Goal: Task Accomplishment & Management: Complete application form

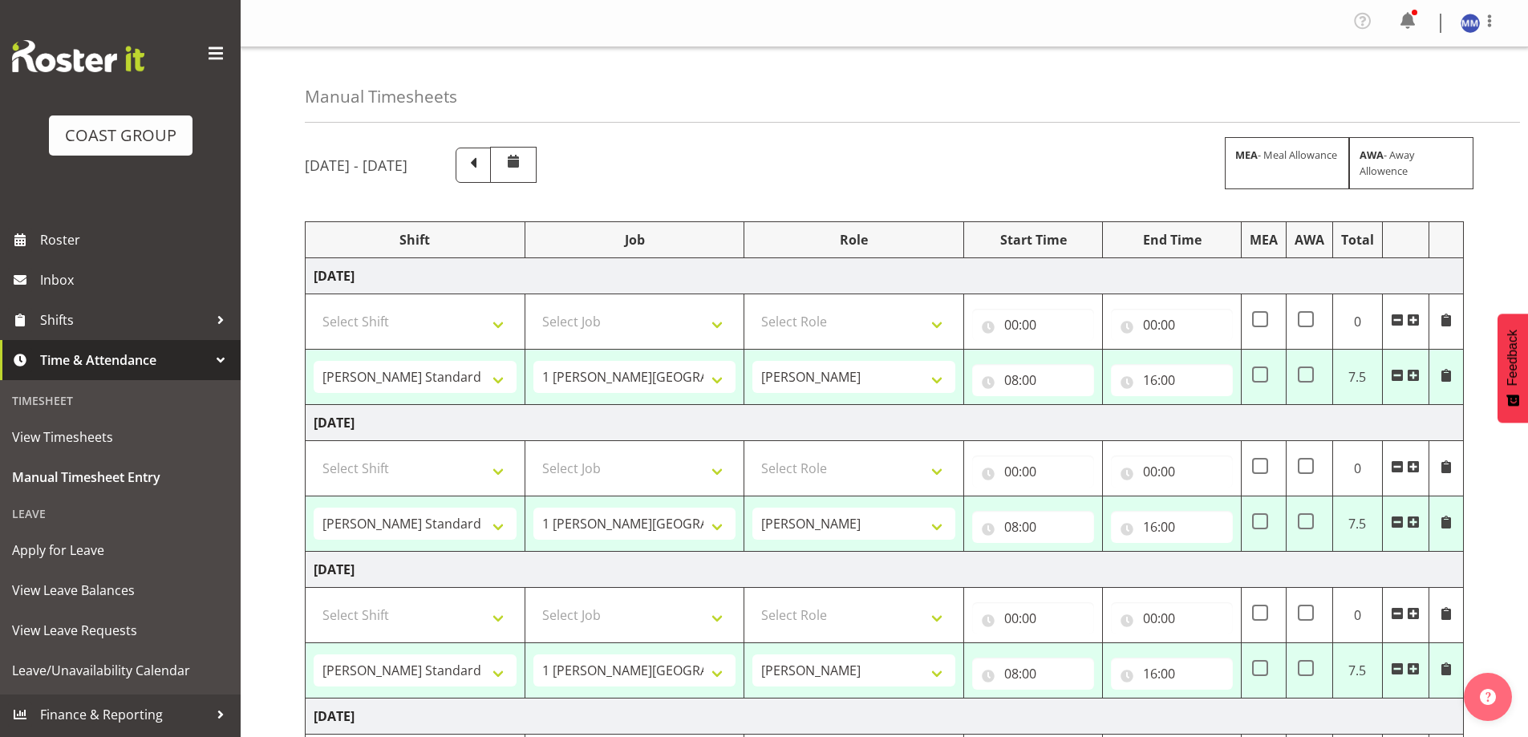
select select "47759"
select select "7032"
select select "47759"
select select "7032"
select select "16"
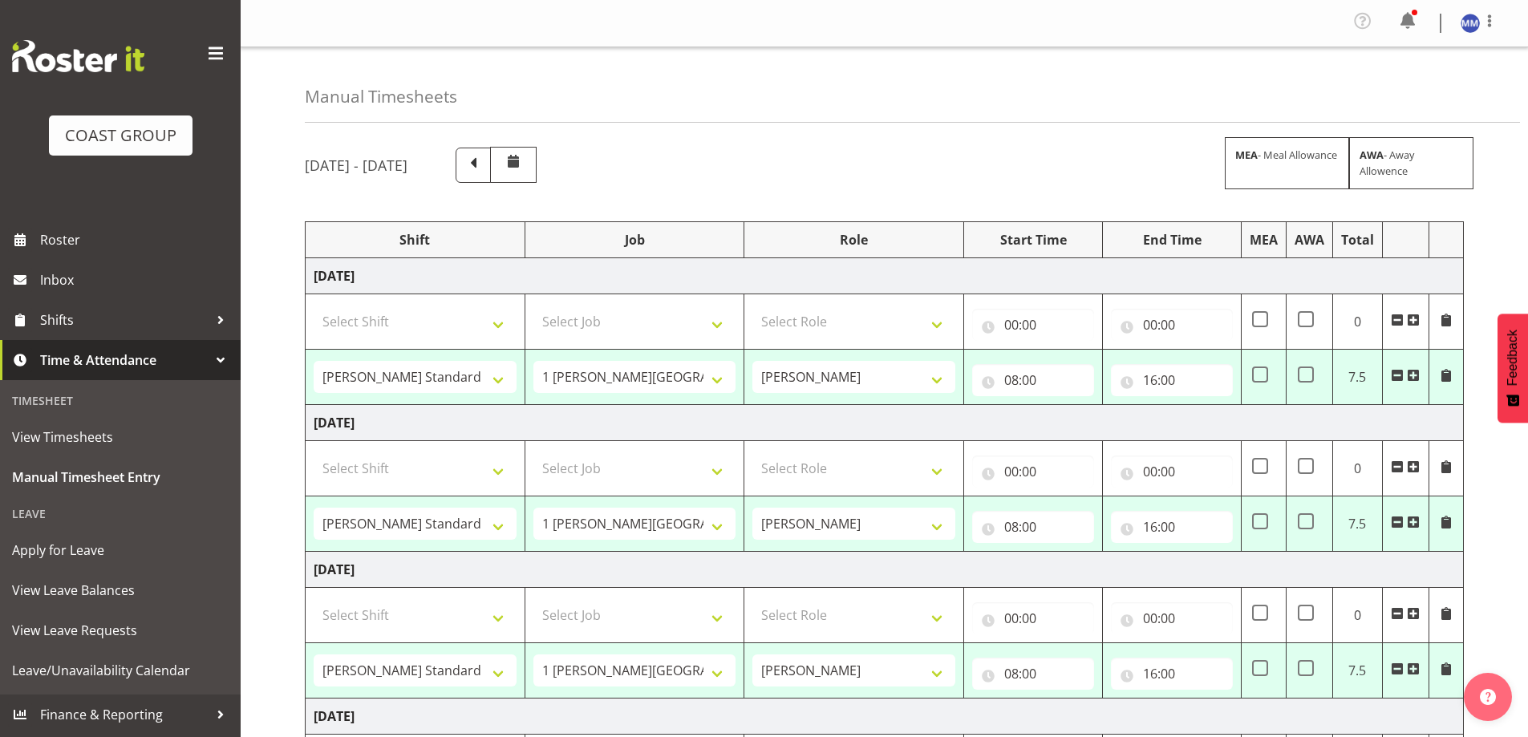
select select "47759"
select select "7032"
select select "47759"
select select "7032"
select select "47759"
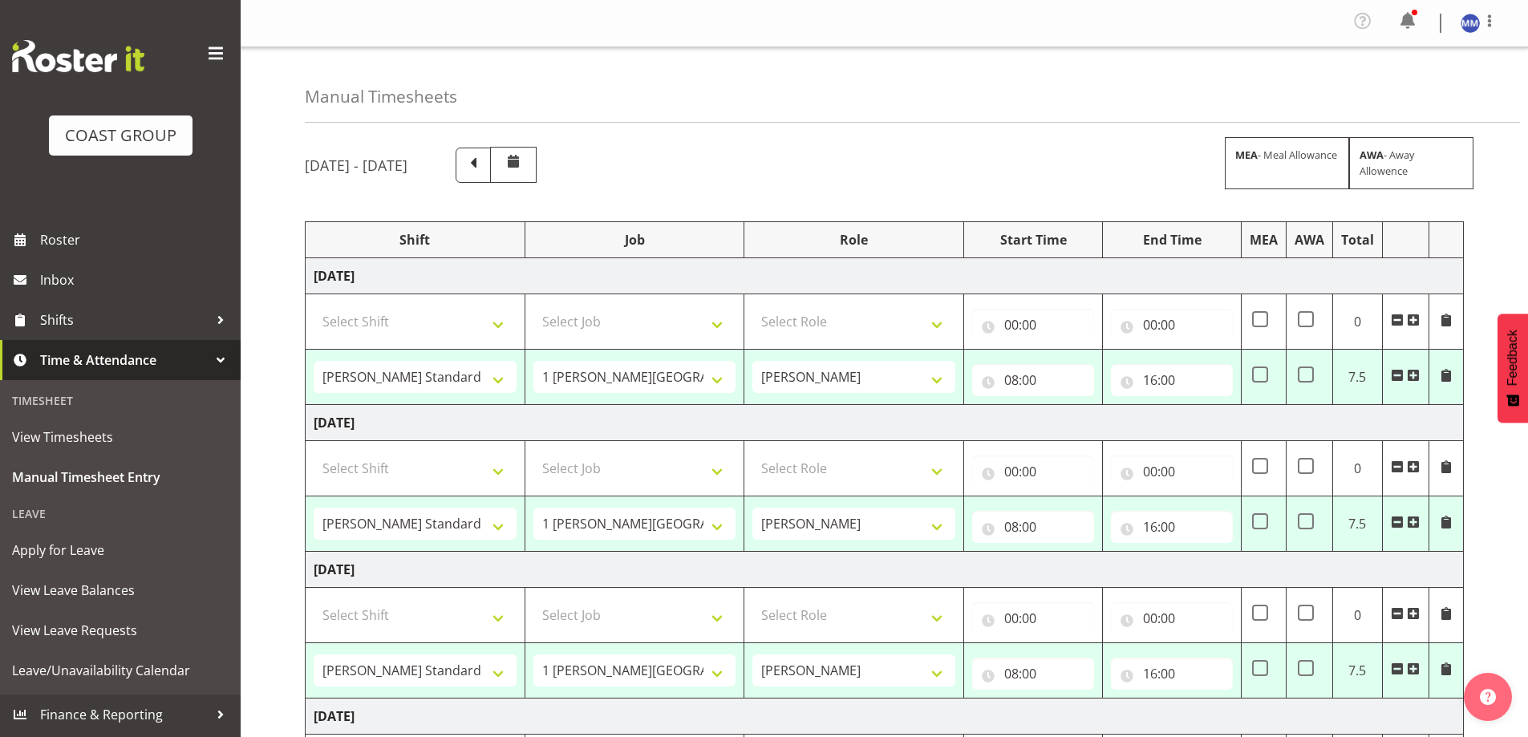
select select "7032"
click at [1157, 378] on input "16:00" at bounding box center [1172, 380] width 122 height 32
click at [1208, 428] on select "00 01 02 03 04 05 06 07 08 09 10 11 12 13 14 15 16 17 18 19 20 21 22 23" at bounding box center [1220, 422] width 36 height 32
select select "15"
click at [1202, 406] on select "00 01 02 03 04 05 06 07 08 09 10 11 12 13 14 15 16 17 18 19 20 21 22 23" at bounding box center [1220, 422] width 36 height 32
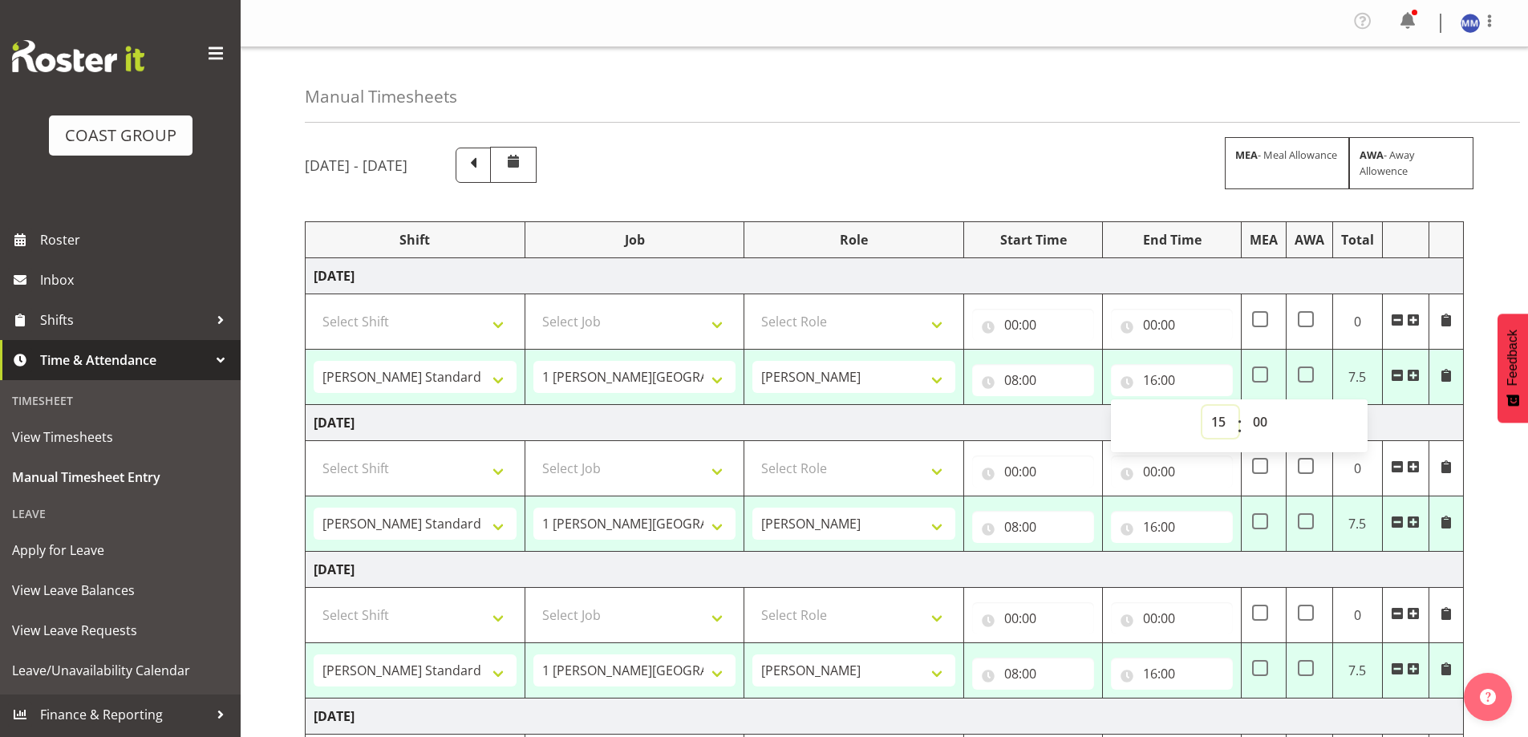
type input "15:00"
click at [1144, 537] on input "16:00" at bounding box center [1172, 527] width 122 height 32
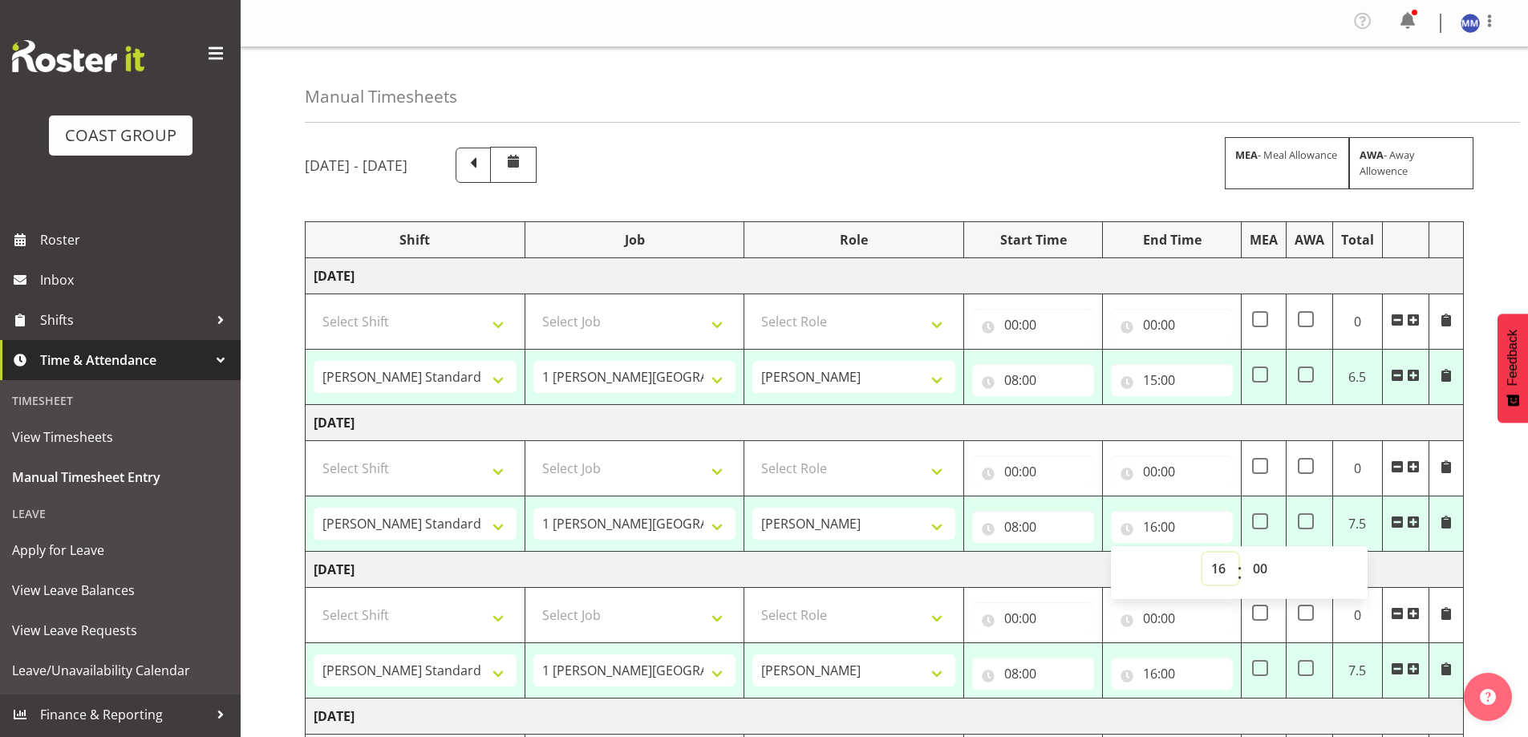
drag, startPoint x: 1214, startPoint y: 571, endPoint x: 1217, endPoint y: 556, distance: 15.4
click at [1214, 571] on select "00 01 02 03 04 05 06 07 08 09 10 11 12 13 14 15 16 17 18 19 20 21 22 23" at bounding box center [1220, 569] width 36 height 32
select select "15"
click at [1202, 553] on select "00 01 02 03 04 05 06 07 08 09 10 11 12 13 14 15 16 17 18 19 20 21 22 23" at bounding box center [1220, 569] width 36 height 32
type input "15:00"
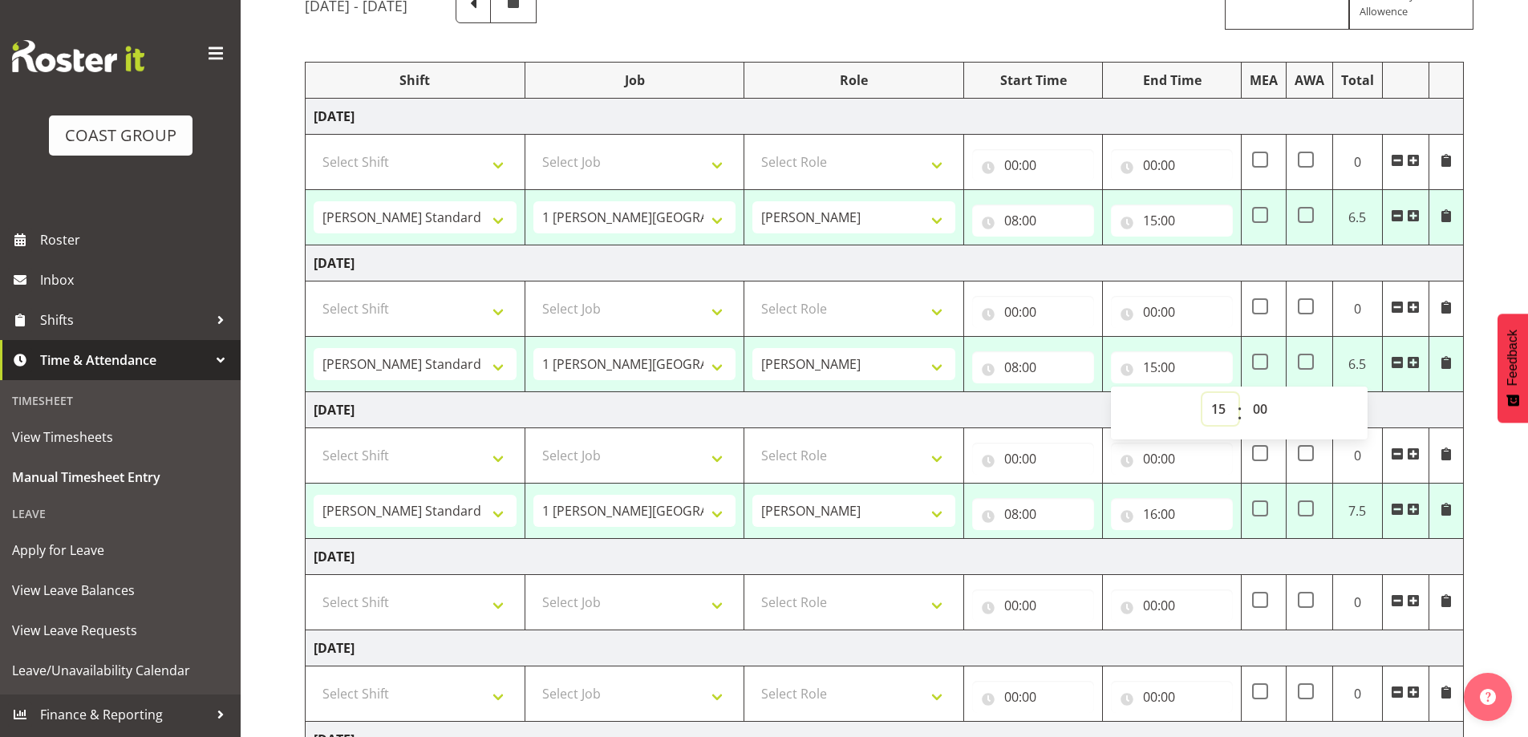
scroll to position [160, 0]
click at [1154, 516] on input "16:00" at bounding box center [1172, 513] width 122 height 32
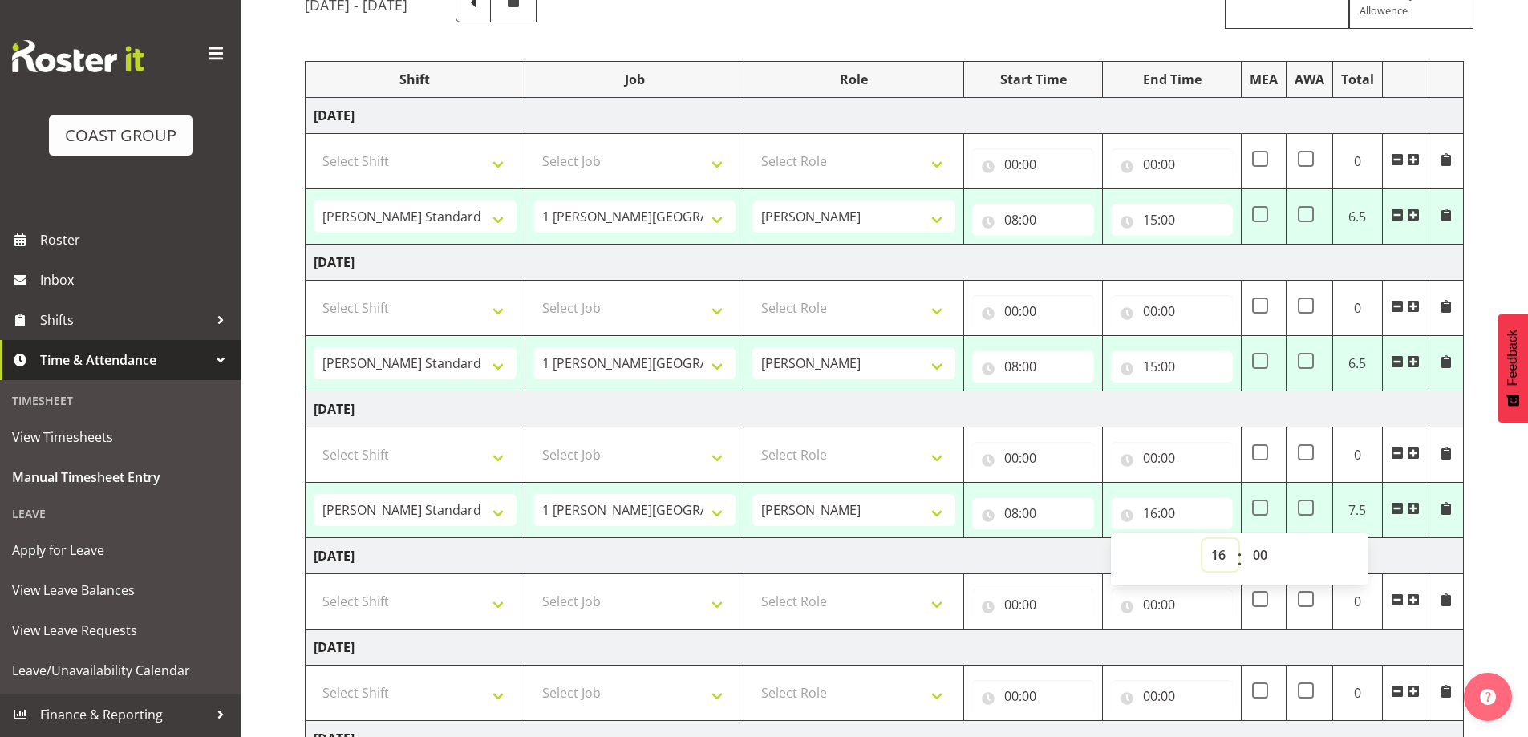
click at [1227, 555] on select "00 01 02 03 04 05 06 07 08 09 10 11 12 13 14 15 16 17 18 19 20 21 22 23" at bounding box center [1220, 555] width 36 height 32
select select "15"
click at [1202, 539] on select "00 01 02 03 04 05 06 07 08 09 10 11 12 13 14 15 16 17 18 19 20 21 22 23" at bounding box center [1220, 555] width 36 height 32
type input "15:00"
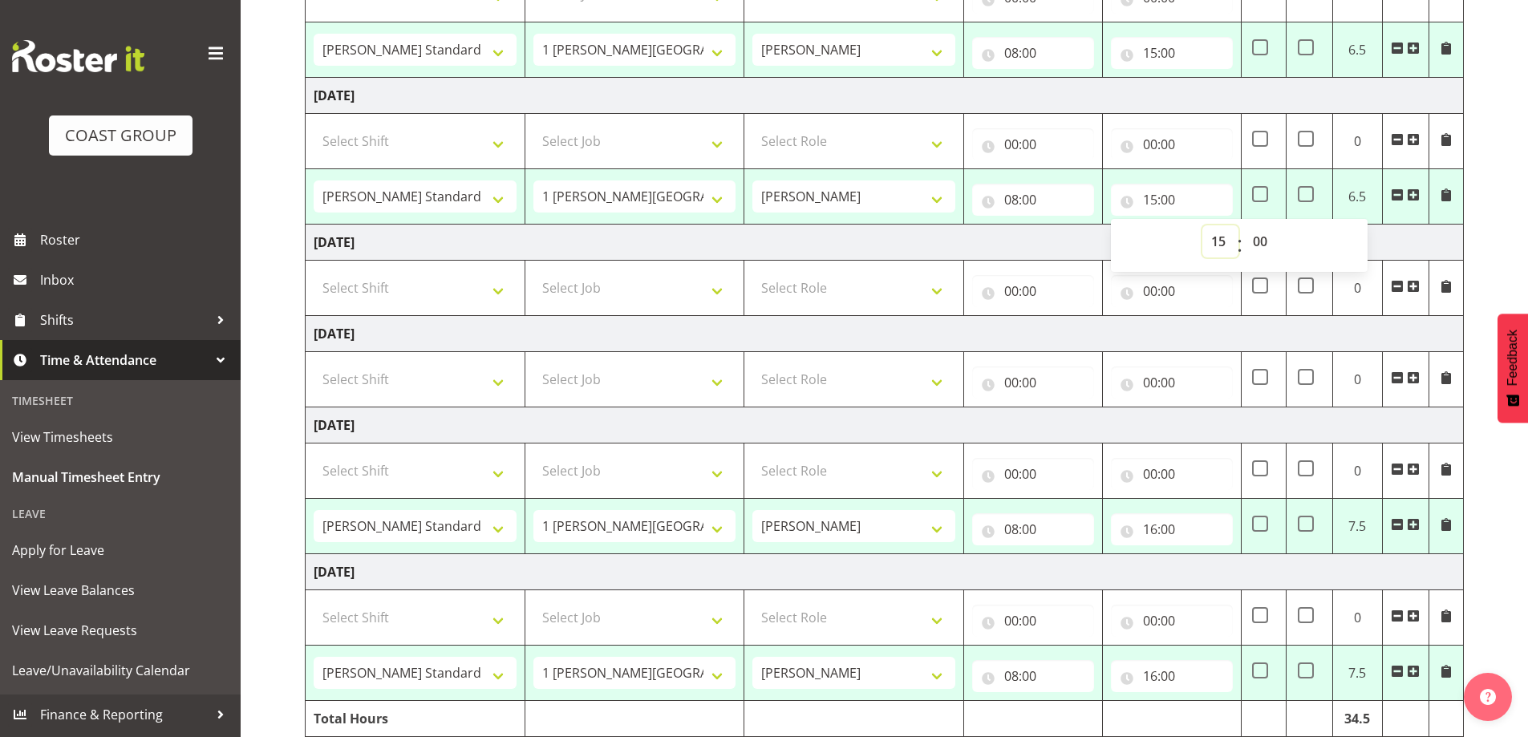
scroll to position [481, 0]
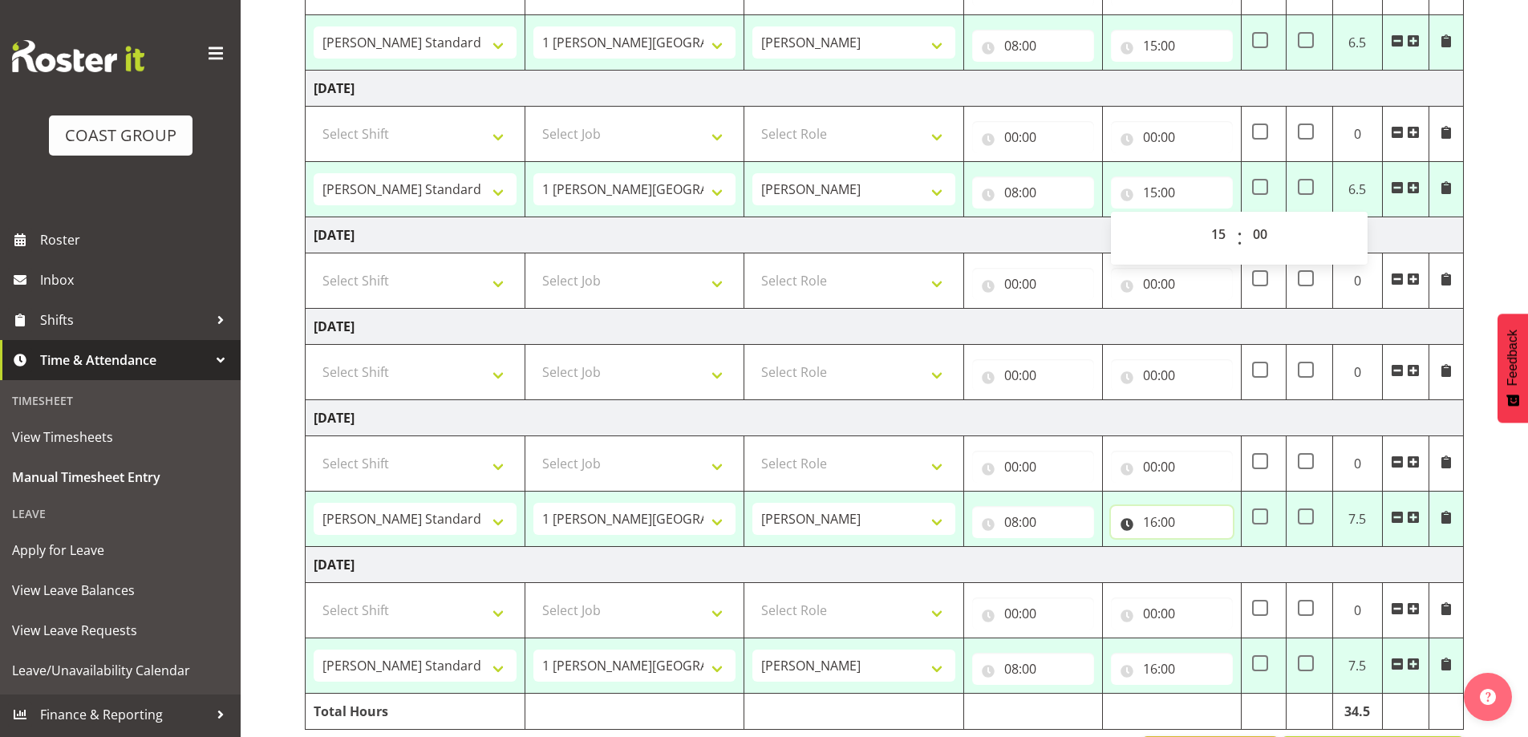
click at [1150, 526] on input "16:00" at bounding box center [1172, 522] width 122 height 32
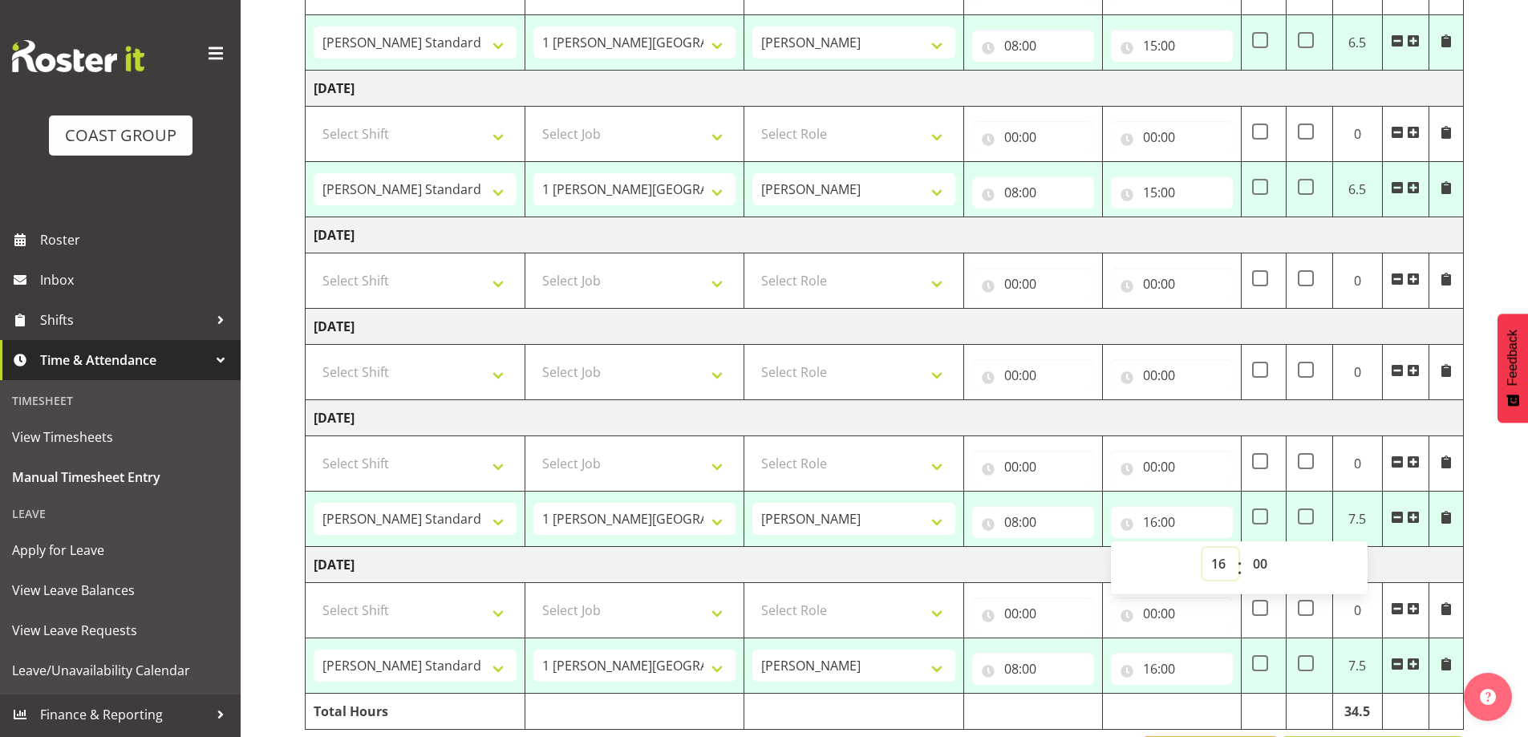
click at [1226, 566] on select "00 01 02 03 04 05 06 07 08 09 10 11 12 13 14 15 16 17 18 19 20 21 22 23" at bounding box center [1220, 564] width 36 height 32
select select "15"
click at [1202, 548] on select "00 01 02 03 04 05 06 07 08 09 10 11 12 13 14 15 16 17 18 19 20 21 22 23" at bounding box center [1220, 564] width 36 height 32
type input "15:00"
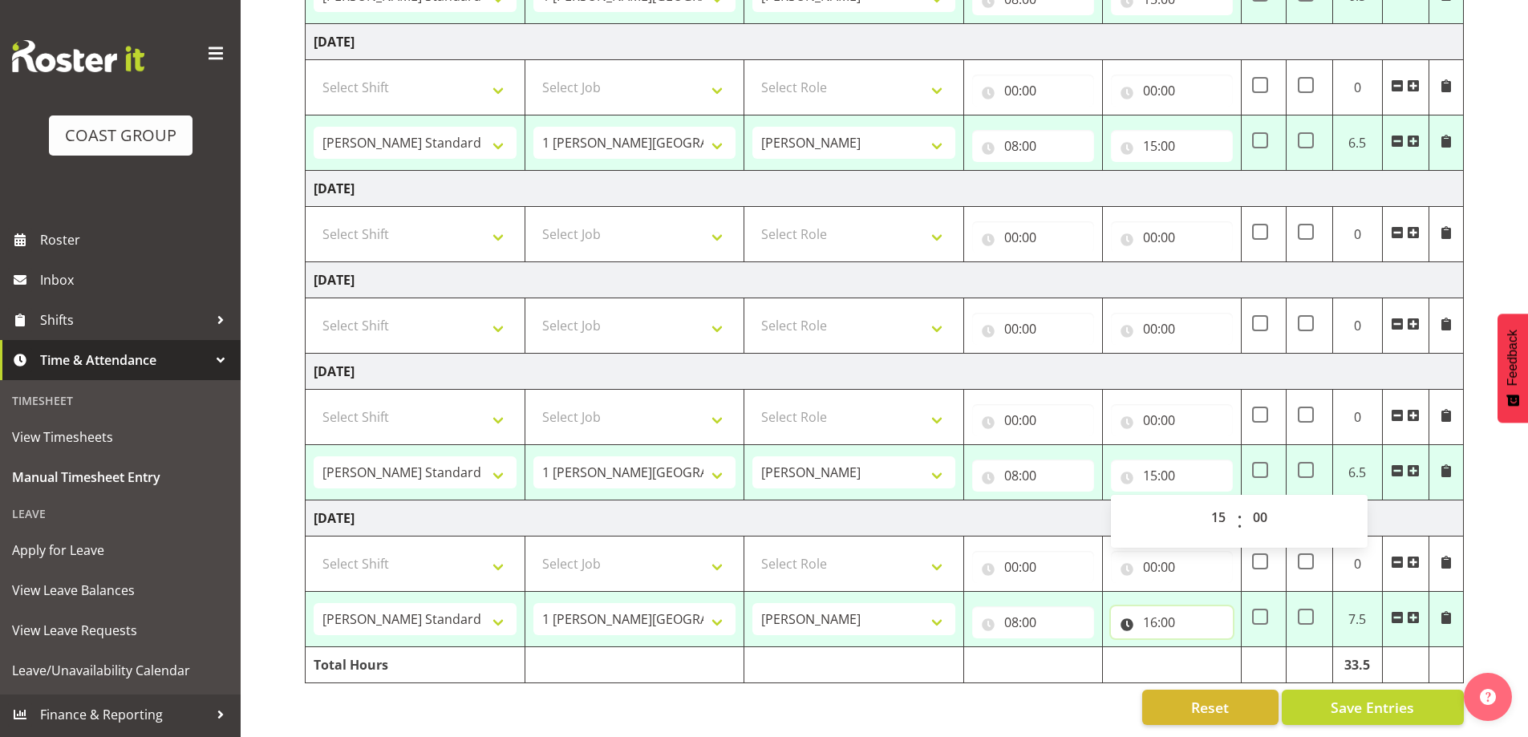
click at [1149, 614] on input "16:00" at bounding box center [1172, 622] width 122 height 32
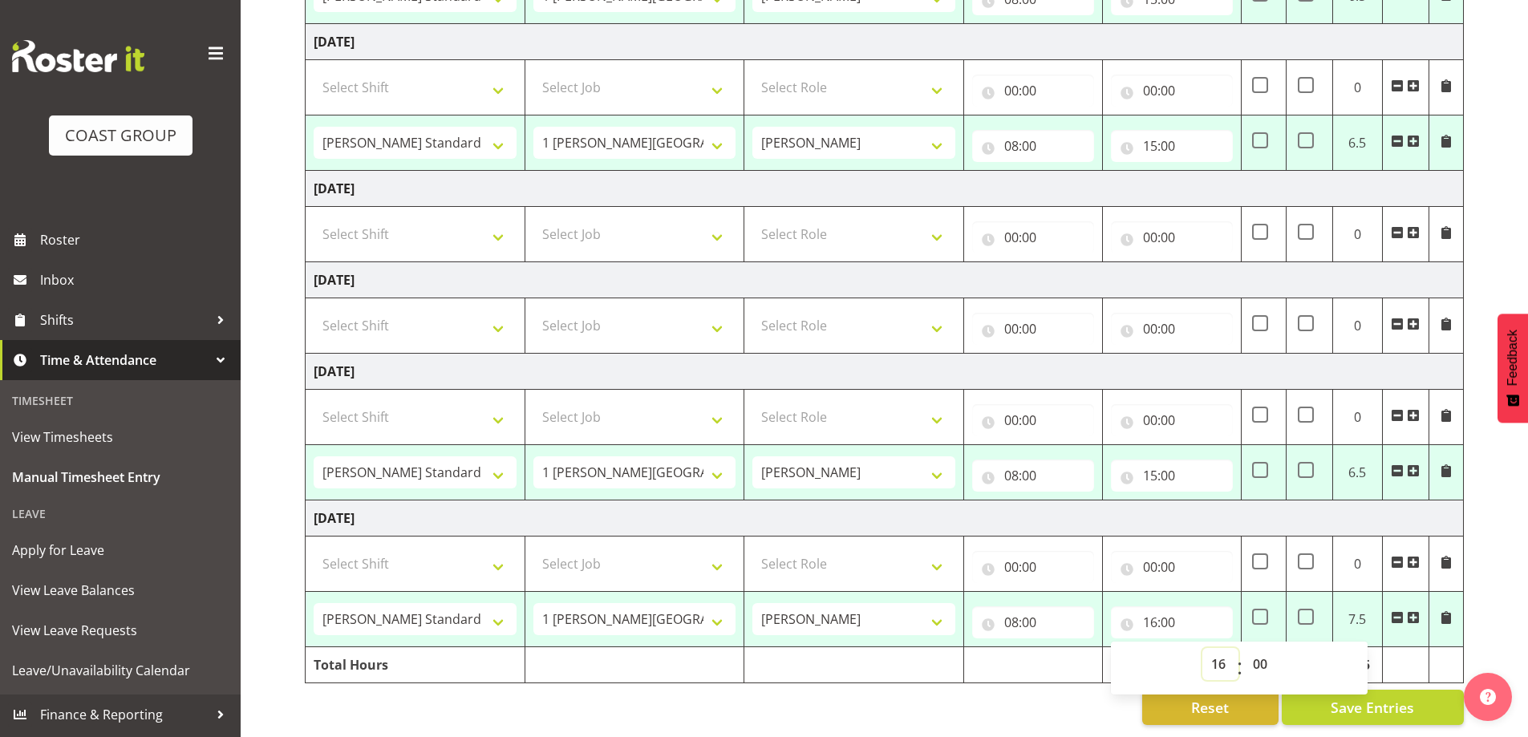
drag, startPoint x: 1210, startPoint y: 647, endPoint x: 1207, endPoint y: 638, distance: 10.1
click at [1210, 648] on select "00 01 02 03 04 05 06 07 08 09 10 11 12 13 14 15 16 17 18 19 20 21 22 23" at bounding box center [1220, 664] width 36 height 32
select select "15"
click at [1202, 648] on select "00 01 02 03 04 05 06 07 08 09 10 11 12 13 14 15 16 17 18 19 20 21 22 23" at bounding box center [1220, 664] width 36 height 32
type input "15:00"
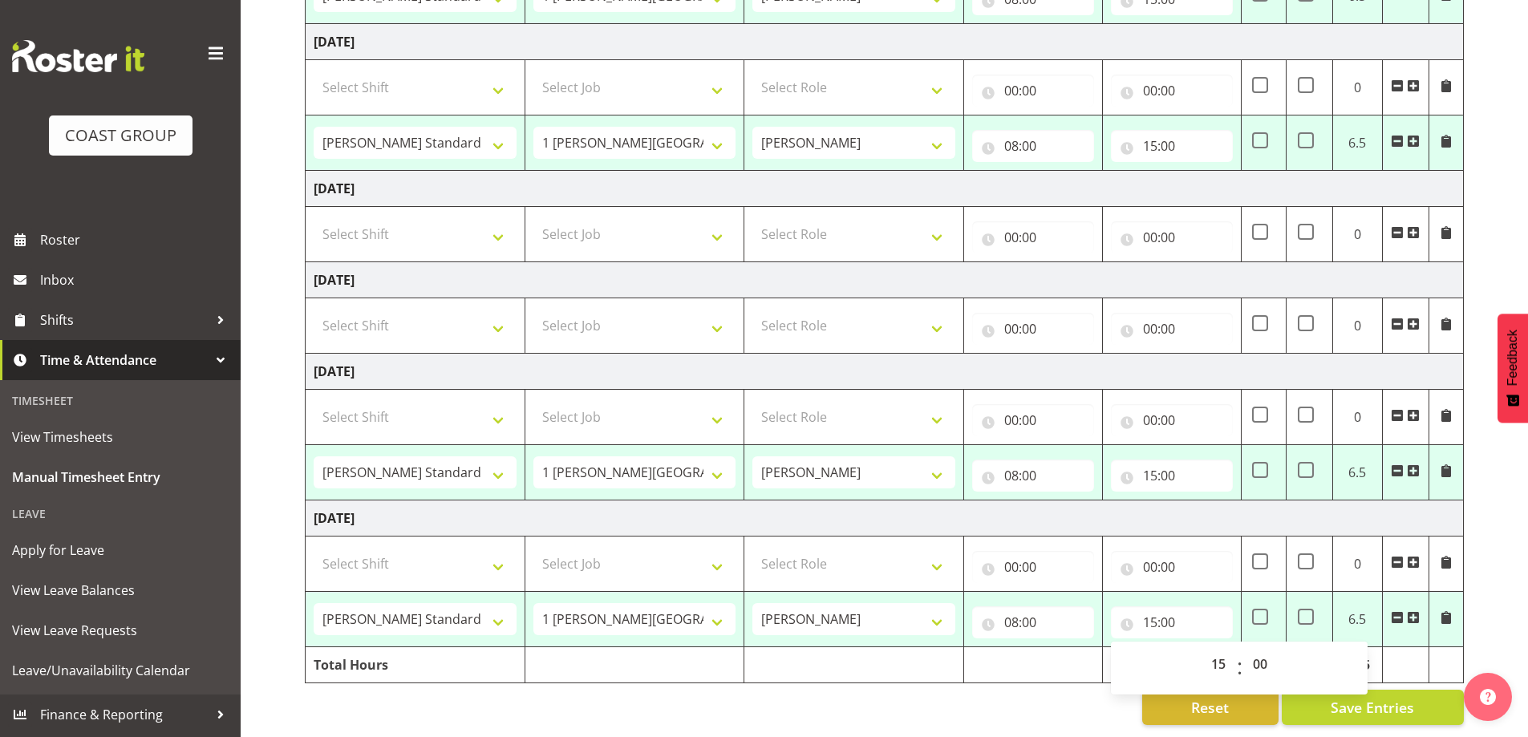
click at [1149, 504] on td "[DATE]" at bounding box center [885, 519] width 1158 height 36
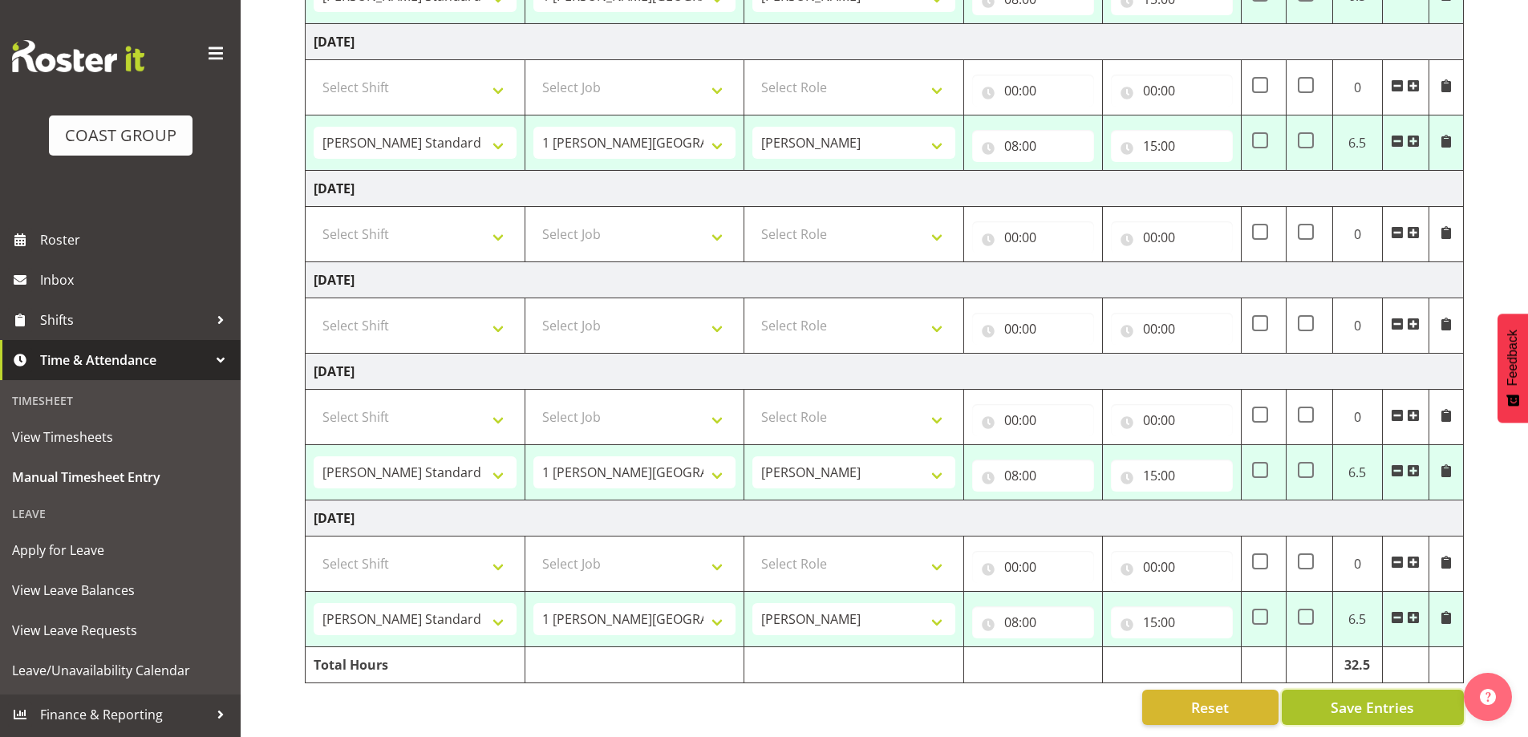
click at [1302, 690] on button "Save Entries" at bounding box center [1373, 707] width 182 height 35
click at [1098, 697] on div "Reset Save Entries" at bounding box center [884, 707] width 1159 height 35
select select "47759"
select select "7032"
type input "08:00"
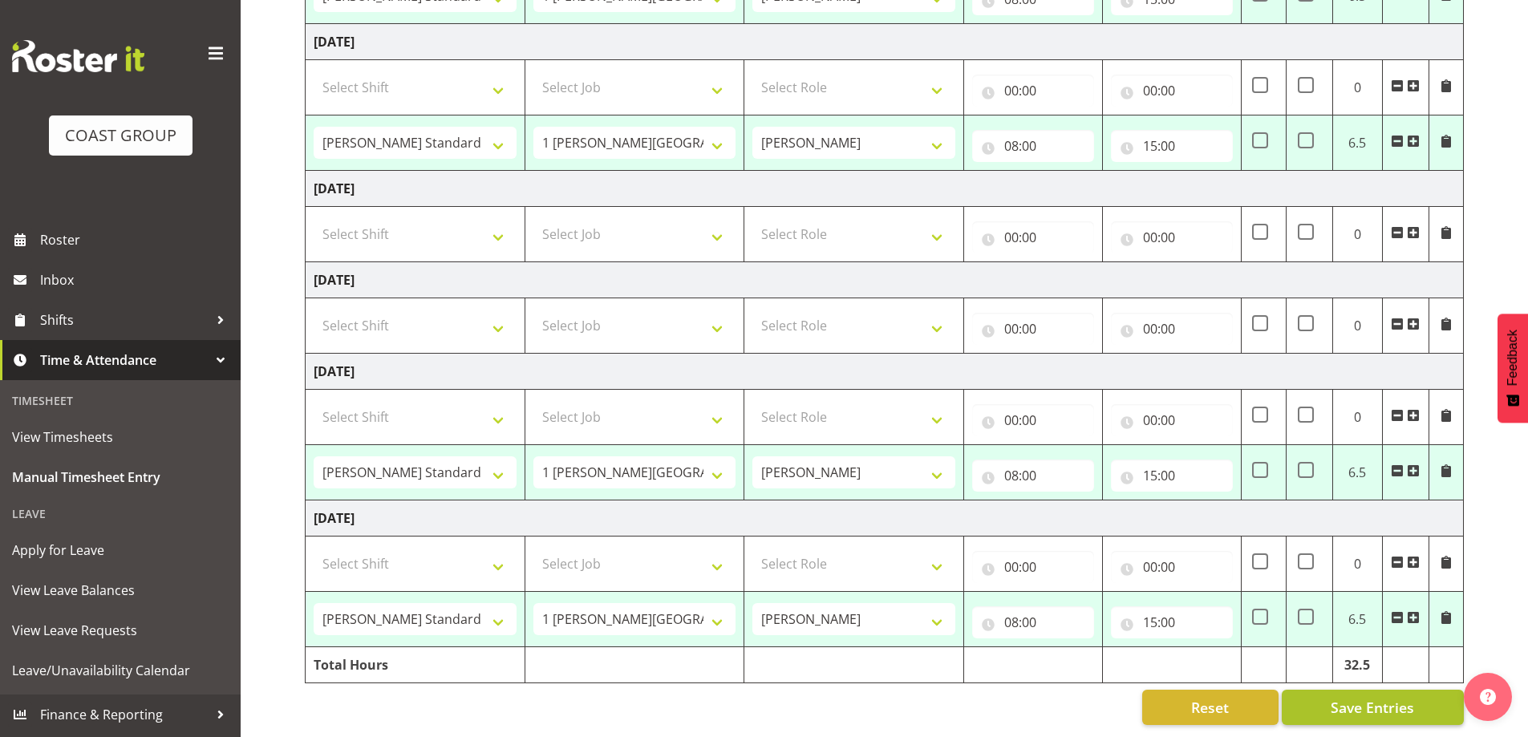
type input "15:00"
select select "47759"
select select "7032"
type input "08:00"
type input "15:00"
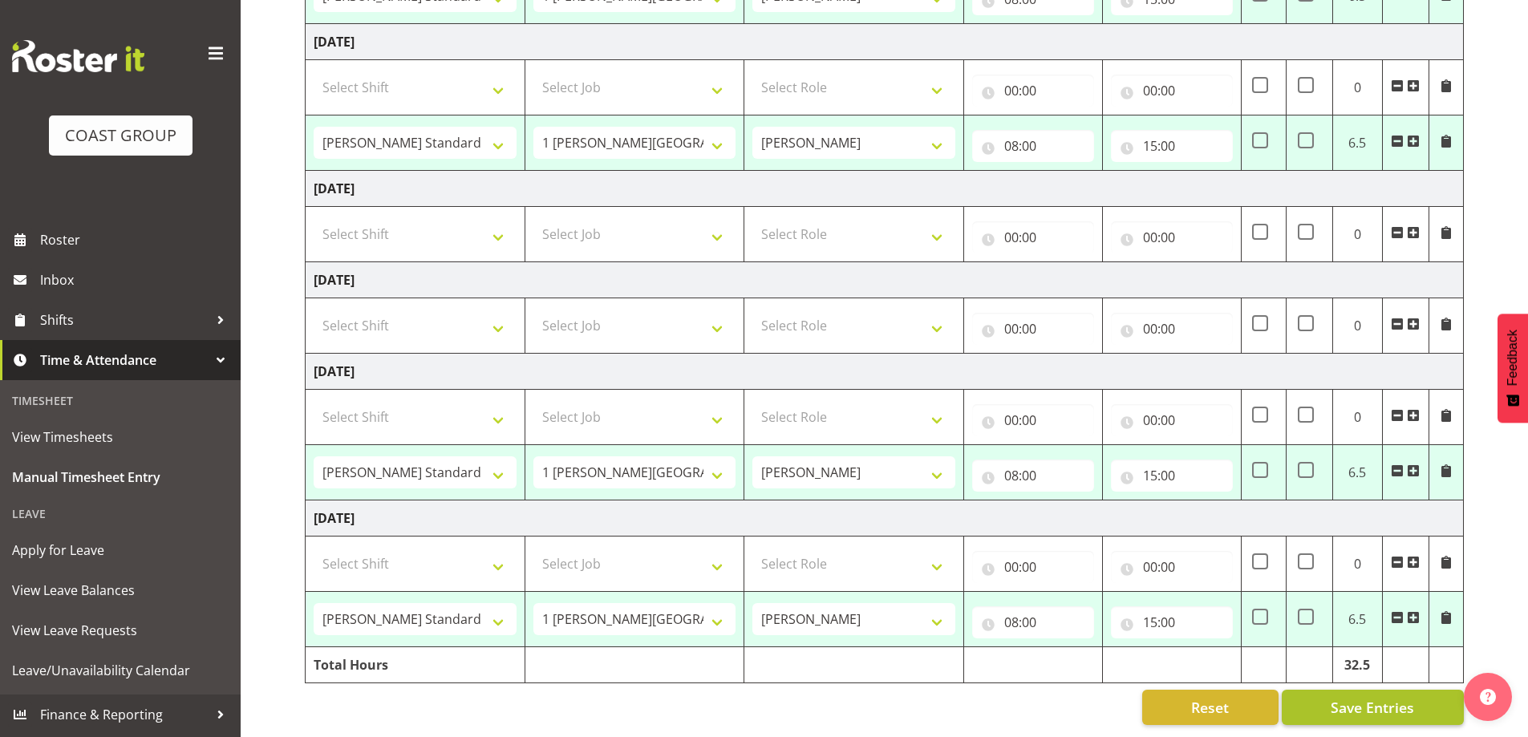
select select "47759"
select select "7032"
type input "08:00"
type input "15:00"
select select "47759"
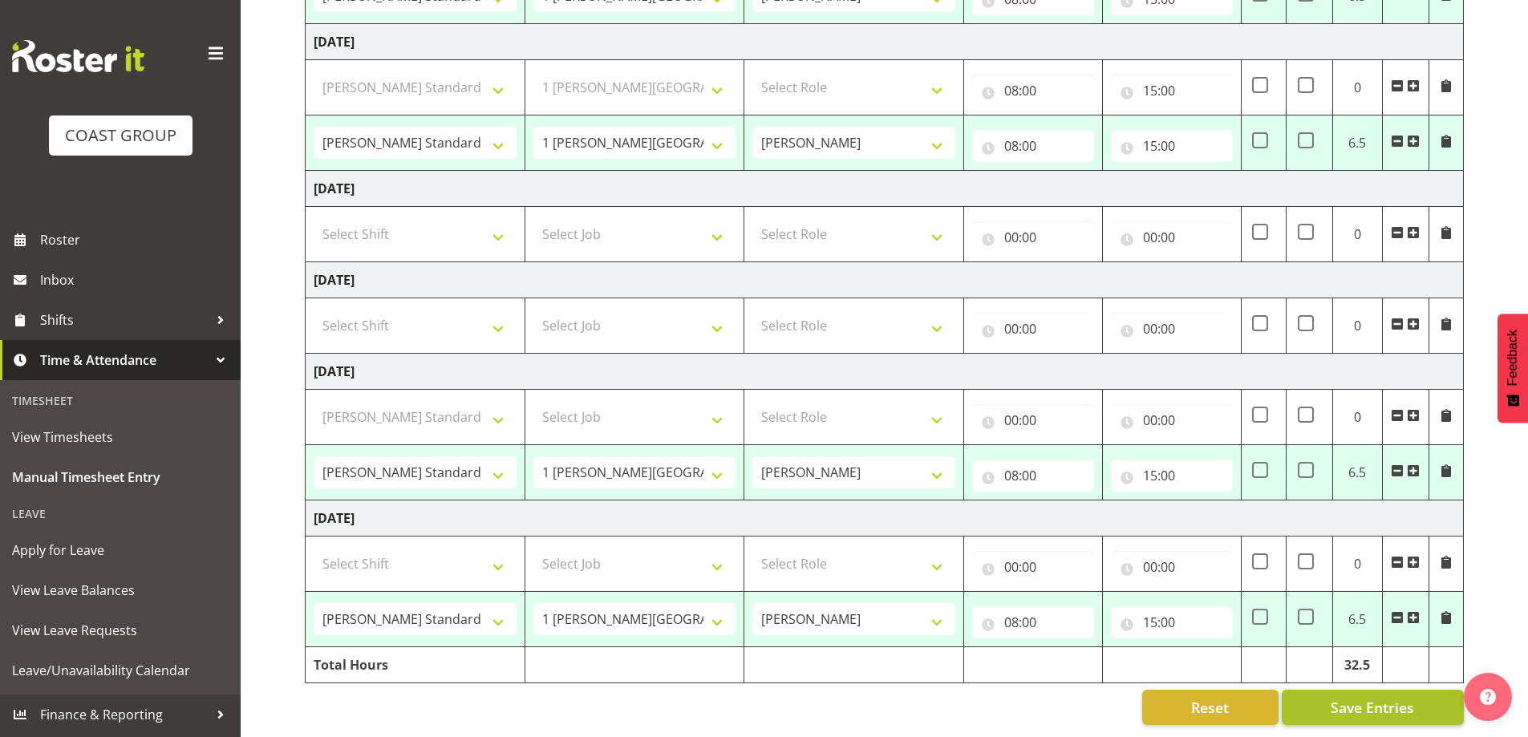
select select "7032"
type input "08:00"
type input "15:00"
select select "47759"
select select "7032"
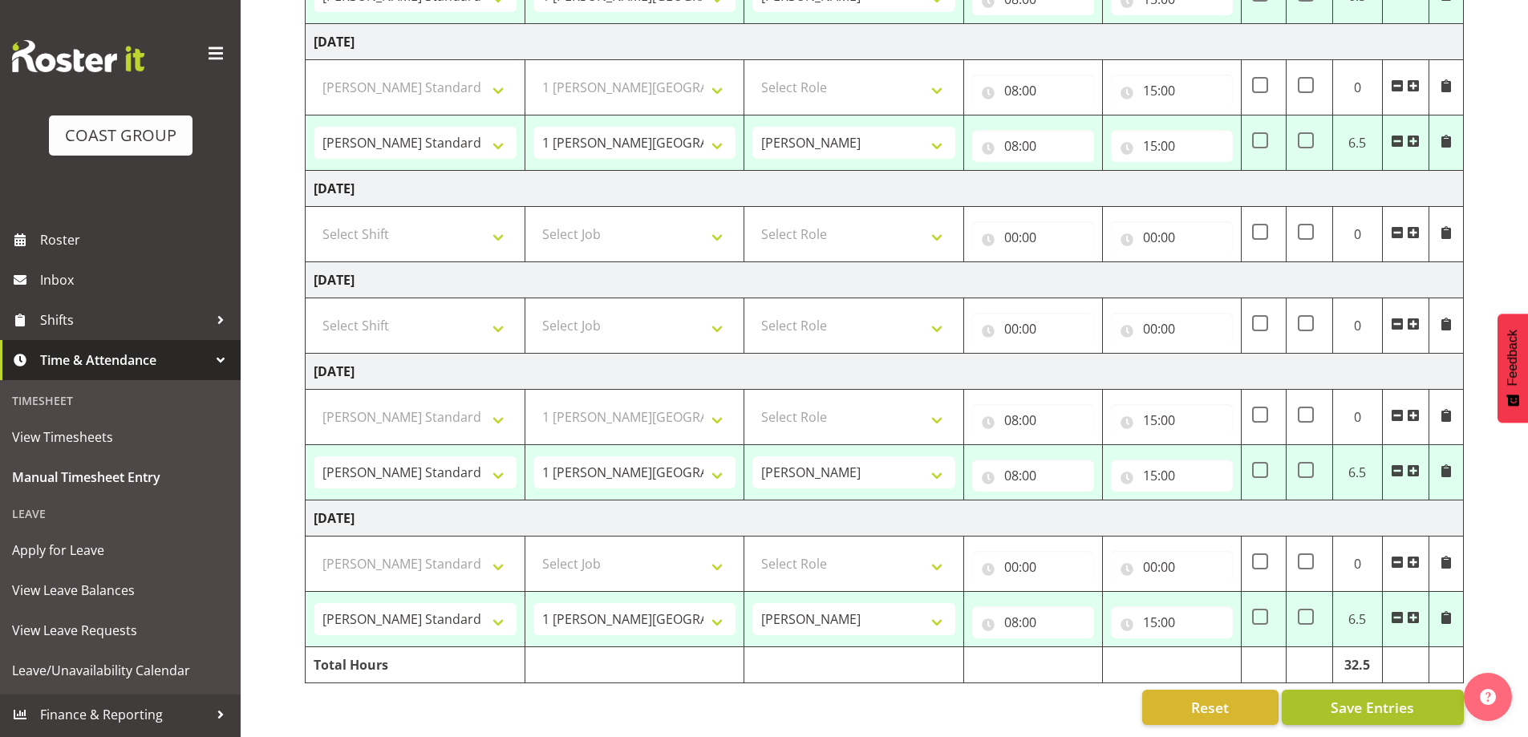
type input "08:00"
type input "15:00"
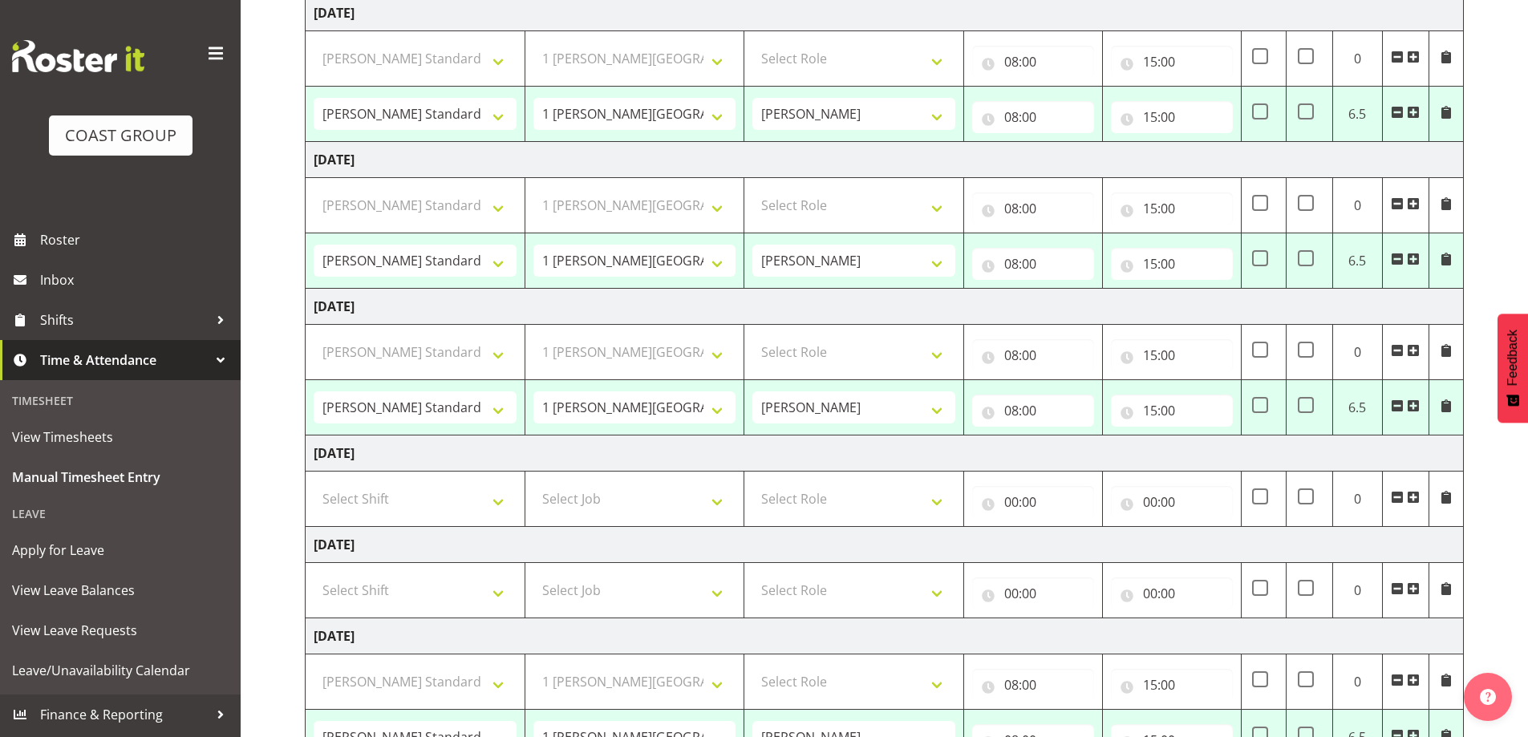
select select "47759"
select select "7032"
select select "47759"
select select "7032"
select select "47759"
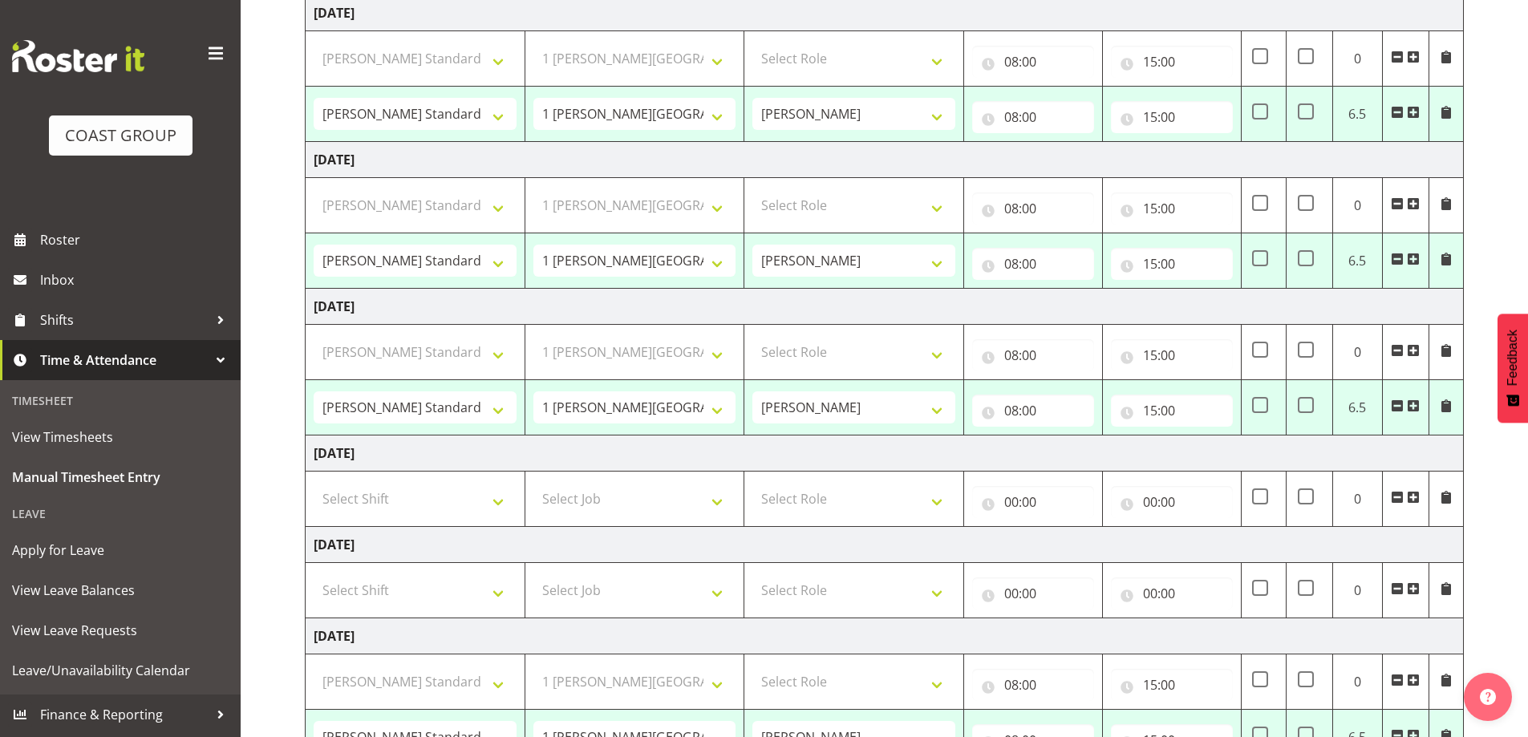
select select "7032"
select select "47759"
select select "7032"
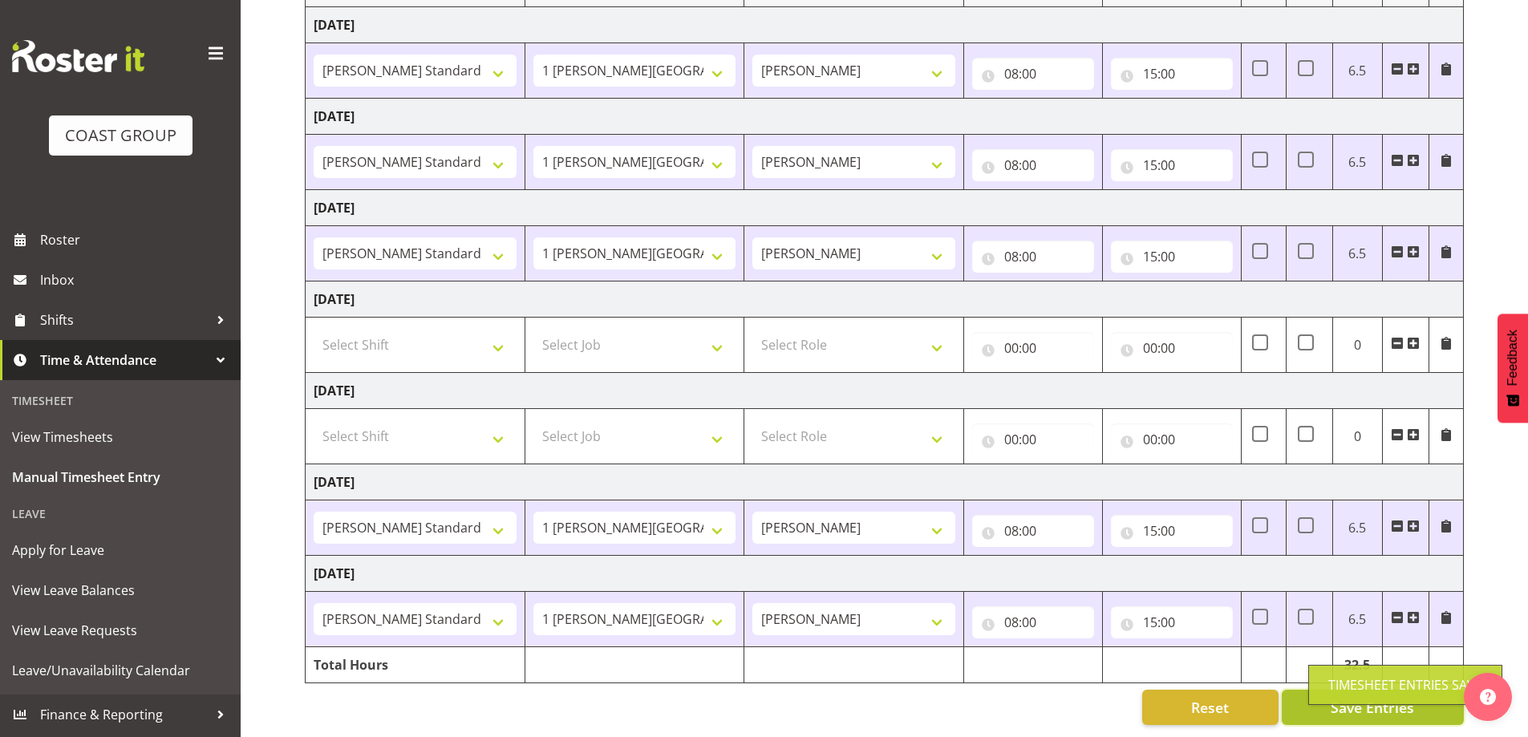
click at [1404, 486] on body "COAST GROUP Roster Inbox Shifts Time & Attendance Timesheet View Timesheets Man…" at bounding box center [764, 117] width 1528 height 737
click at [1399, 697] on div "Timesheet Entries Save" at bounding box center [1405, 685] width 194 height 40
click at [1045, 693] on div "Reset Save Entries" at bounding box center [884, 707] width 1159 height 35
